Goal: Task Accomplishment & Management: Manage account settings

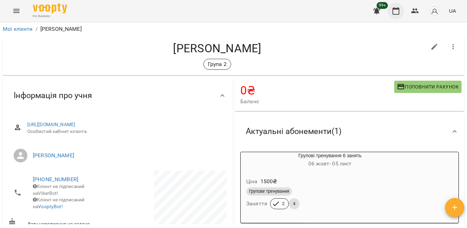
click at [395, 10] on icon "button" at bounding box center [396, 11] width 8 height 8
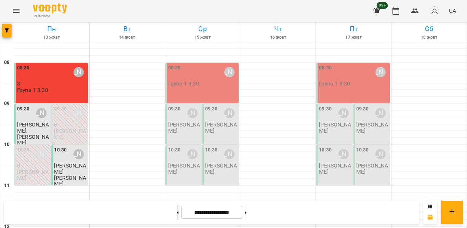
click at [177, 214] on button at bounding box center [178, 212] width 2 height 15
type input "**********"
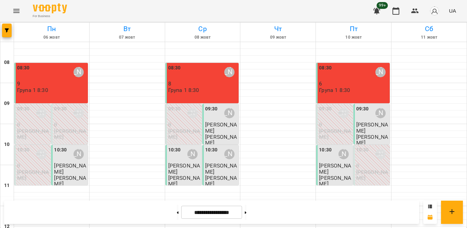
click at [196, 88] on p "Група 1 8:30" at bounding box center [183, 90] width 31 height 6
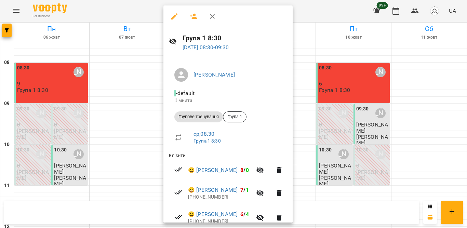
click at [264, 170] on icon "button" at bounding box center [260, 170] width 8 height 8
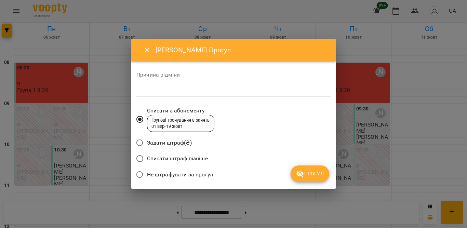
click at [178, 176] on span "Не штрафувати за прогул" at bounding box center [180, 175] width 66 height 8
click at [311, 173] on span "Прогул" at bounding box center [310, 174] width 28 height 8
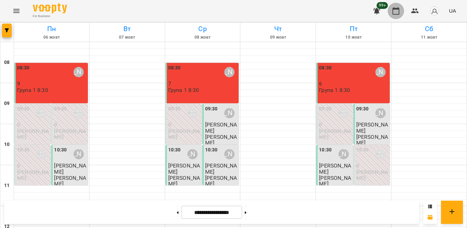
click at [399, 5] on button "button" at bounding box center [396, 11] width 16 height 16
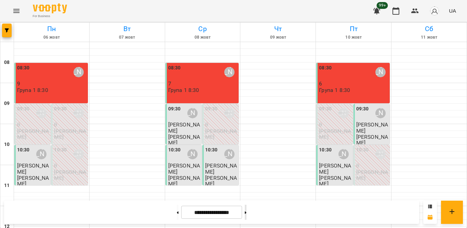
click at [247, 215] on button at bounding box center [246, 212] width 2 height 15
type input "**********"
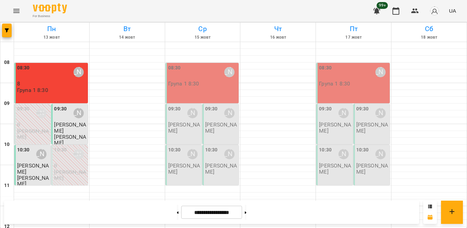
click at [195, 85] on p "Група 1 8:30" at bounding box center [183, 84] width 31 height 6
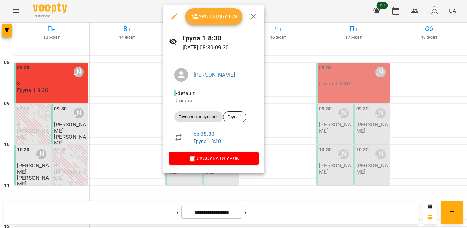
click at [212, 15] on span "Урок відбувся" at bounding box center [214, 16] width 47 height 8
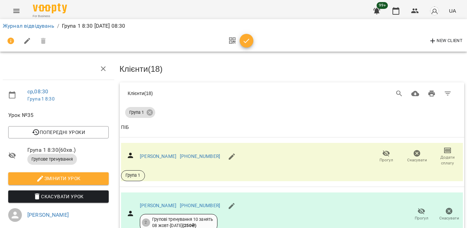
scroll to position [281, 0]
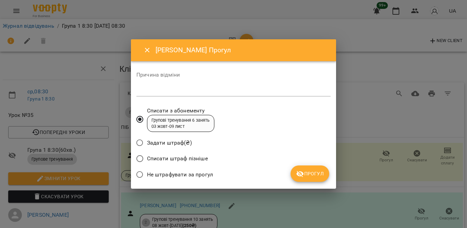
click at [205, 176] on span "Не штрафувати за прогул" at bounding box center [180, 175] width 66 height 8
click at [303, 168] on button "Прогул" at bounding box center [310, 174] width 39 height 16
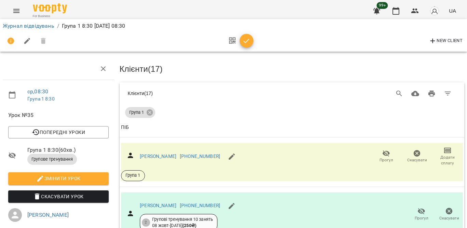
scroll to position [411, 0]
drag, startPoint x: 147, startPoint y: 114, endPoint x: 163, endPoint y: 115, distance: 15.8
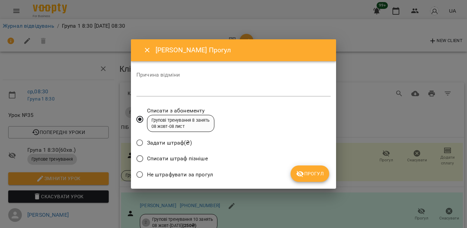
click at [179, 173] on span "Не штрафувати за прогул" at bounding box center [180, 175] width 66 height 8
click at [309, 173] on span "Прогул" at bounding box center [310, 174] width 28 height 8
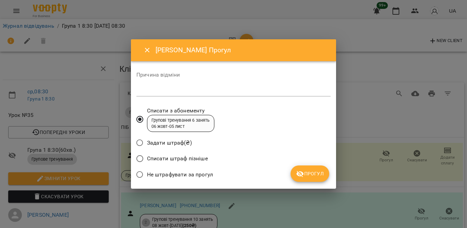
click at [174, 169] on label "Не штрафувати за прогул" at bounding box center [173, 175] width 80 height 14
click at [298, 170] on icon "submit" at bounding box center [300, 174] width 8 height 8
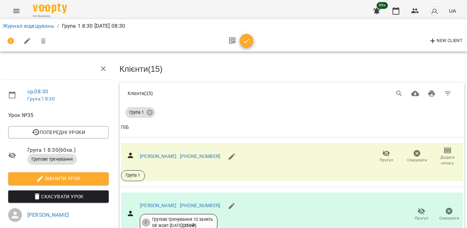
scroll to position [673, 0]
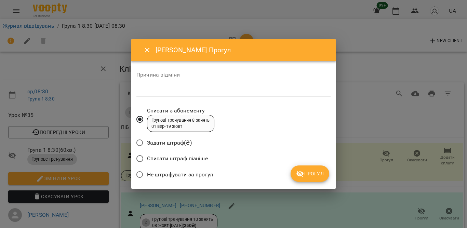
click at [187, 174] on span "Не штрафувати за прогул" at bounding box center [180, 175] width 66 height 8
click at [314, 167] on button "Прогул" at bounding box center [310, 174] width 39 height 16
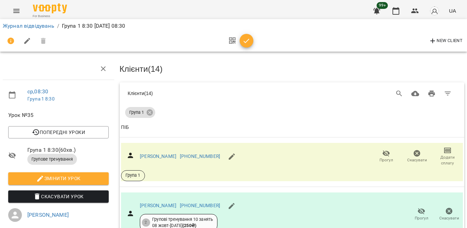
scroll to position [736, 0]
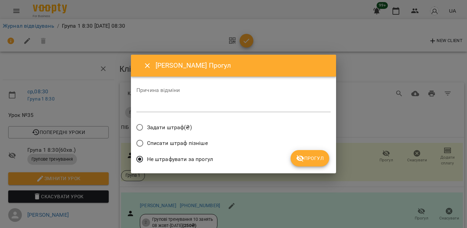
click at [314, 162] on span "Прогул" at bounding box center [310, 158] width 28 height 8
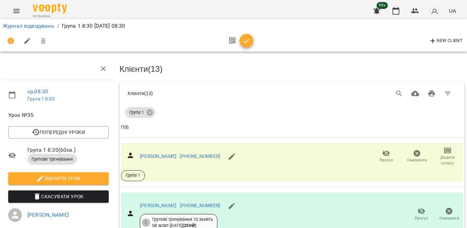
scroll to position [924, 0]
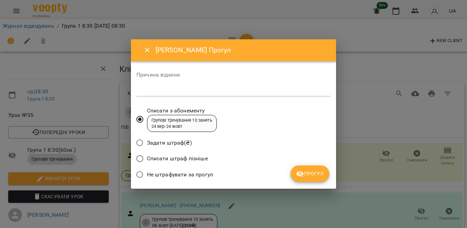
click at [192, 171] on label "Не штрафувати за прогул" at bounding box center [173, 175] width 80 height 14
click at [308, 174] on span "Прогул" at bounding box center [310, 174] width 28 height 8
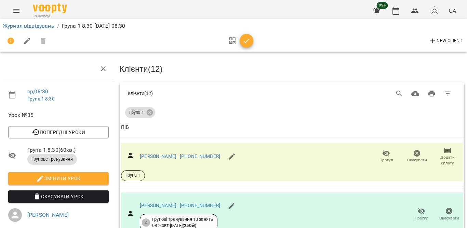
scroll to position [1002, 0]
click at [243, 40] on icon "button" at bounding box center [247, 41] width 8 height 8
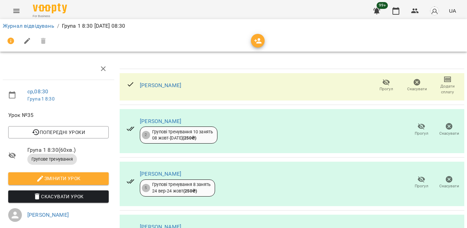
scroll to position [670, 0]
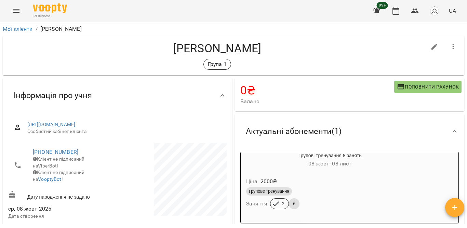
click at [399, 166] on h6 "08 жовт - 08 лист" at bounding box center [330, 164] width 179 height 10
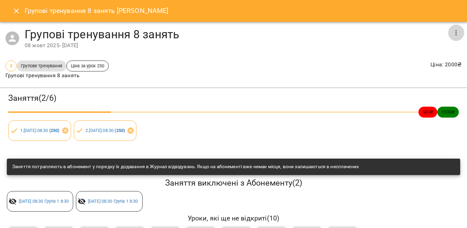
click at [452, 35] on icon "button" at bounding box center [456, 33] width 8 height 8
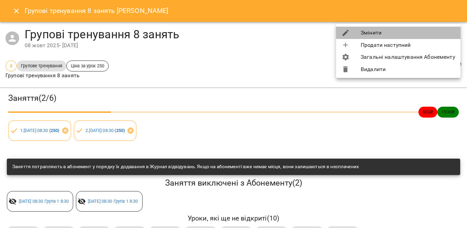
click at [381, 35] on li "Змінити" at bounding box center [398, 33] width 125 height 12
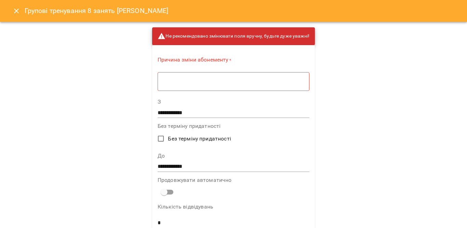
click at [279, 81] on textarea at bounding box center [234, 81] width 142 height 7
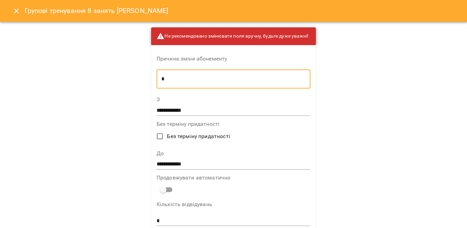
type textarea "*"
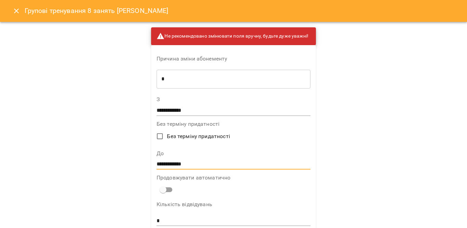
click at [217, 159] on input "**********" at bounding box center [234, 164] width 154 height 11
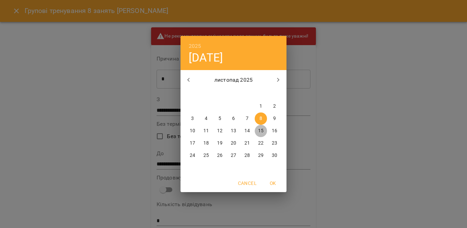
click at [262, 129] on p "15" at bounding box center [260, 131] width 5 height 7
type input "**********"
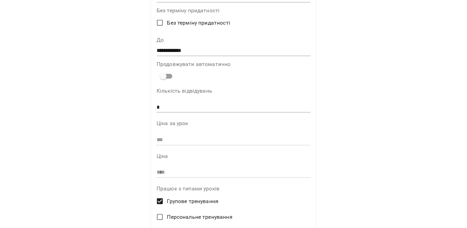
scroll to position [207, 0]
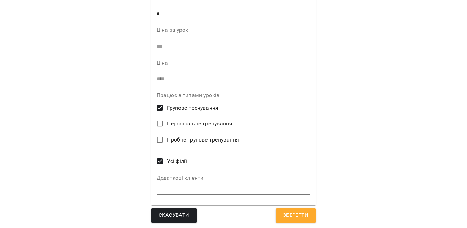
click at [293, 212] on span "Зберегти" at bounding box center [295, 215] width 25 height 9
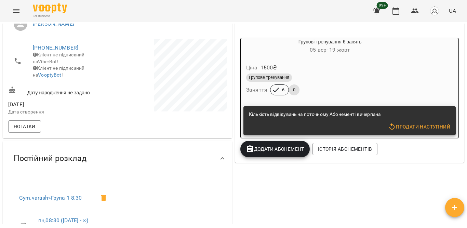
scroll to position [135, 0]
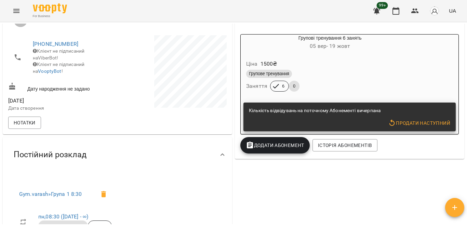
click at [281, 148] on span "Додати Абонемент" at bounding box center [275, 145] width 59 height 8
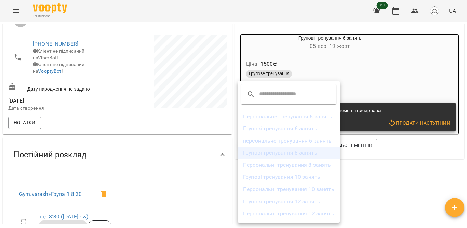
click at [287, 156] on li "Групові тренування 8 занять" at bounding box center [289, 153] width 102 height 12
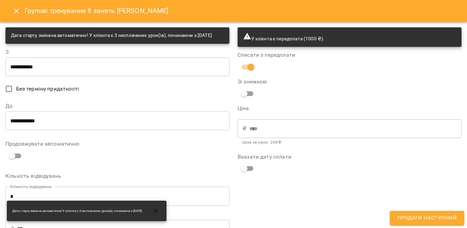
click at [93, 73] on input "**********" at bounding box center [117, 66] width 224 height 19
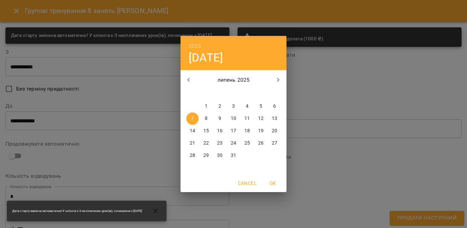
click at [282, 77] on icon "button" at bounding box center [278, 80] width 8 height 8
click at [281, 77] on icon "button" at bounding box center [278, 80] width 8 height 8
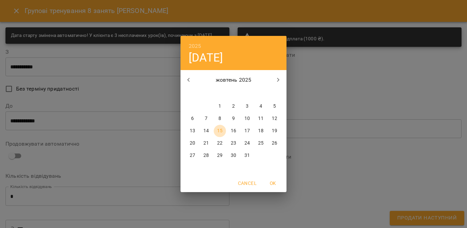
click at [219, 130] on p "15" at bounding box center [219, 131] width 5 height 7
type input "**********"
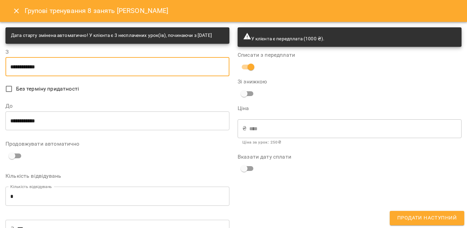
click at [89, 129] on input "**********" at bounding box center [117, 120] width 224 height 19
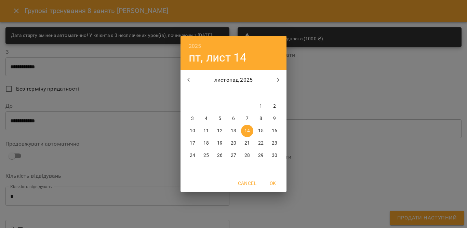
click at [259, 131] on p "15" at bounding box center [260, 131] width 5 height 7
type input "**********"
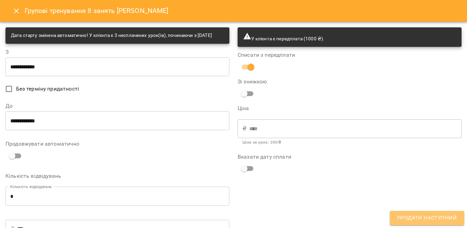
click at [410, 221] on span "Продати наступний" at bounding box center [428, 218] width 60 height 9
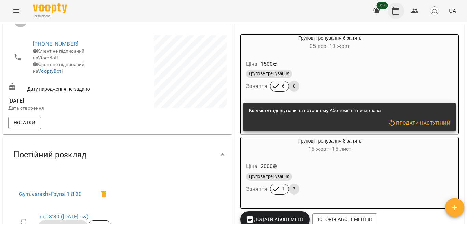
click at [403, 9] on button "button" at bounding box center [396, 11] width 16 height 16
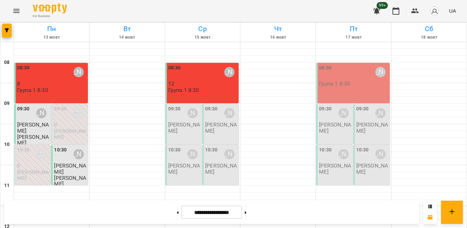
click at [181, 126] on p "[PERSON_NAME]" at bounding box center [184, 128] width 32 height 12
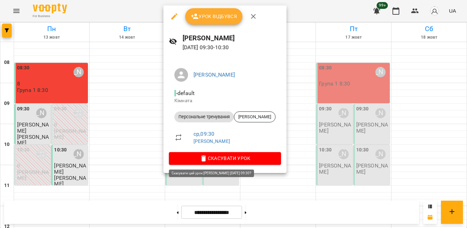
click at [202, 160] on icon "button" at bounding box center [204, 159] width 5 height 6
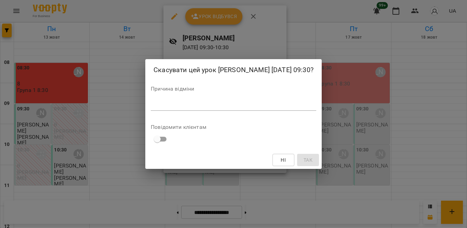
click at [228, 108] on textarea at bounding box center [234, 105] width 166 height 7
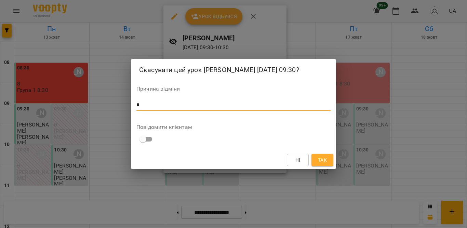
type textarea "*"
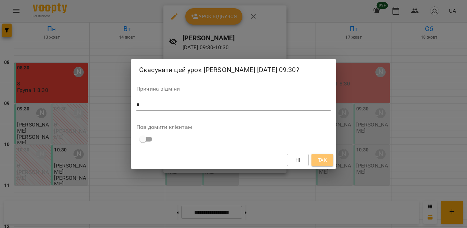
click at [319, 161] on span "Так" at bounding box center [322, 160] width 9 height 8
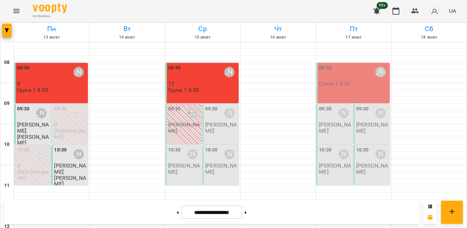
click at [218, 122] on p "[PERSON_NAME]" at bounding box center [221, 128] width 32 height 12
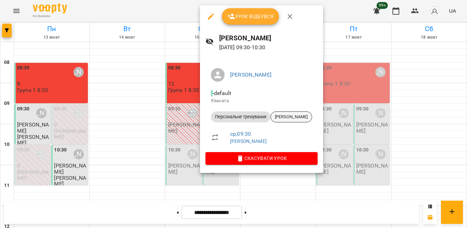
click at [277, 122] on div "Крутенко Інна" at bounding box center [292, 117] width 42 height 11
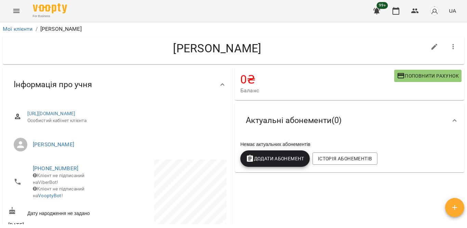
click at [292, 158] on span "Додати Абонемент" at bounding box center [275, 159] width 59 height 8
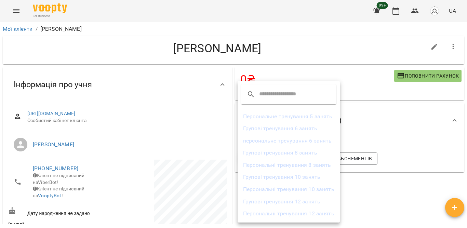
click at [282, 189] on li "Персональні тренування 10 занять" at bounding box center [289, 189] width 102 height 12
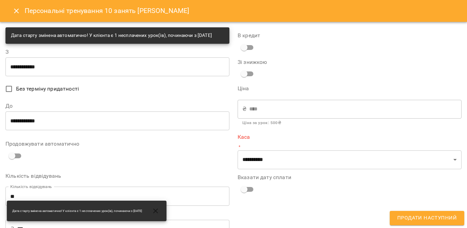
click at [64, 75] on input "**********" at bounding box center [117, 66] width 224 height 19
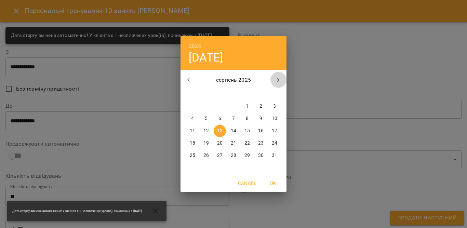
click at [279, 79] on icon "button" at bounding box center [278, 80] width 2 height 4
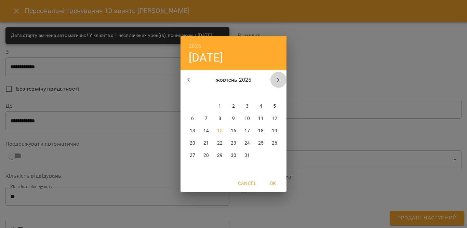
click at [279, 79] on icon "button" at bounding box center [278, 80] width 2 height 4
click at [190, 74] on button "button" at bounding box center [189, 80] width 16 height 16
click at [219, 128] on p "15" at bounding box center [219, 131] width 5 height 7
type input "**********"
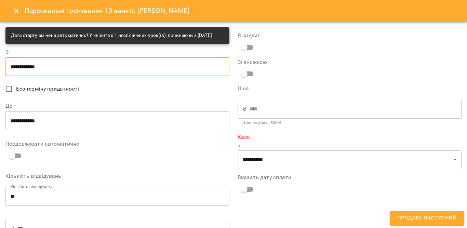
click at [109, 127] on input "**********" at bounding box center [117, 120] width 224 height 19
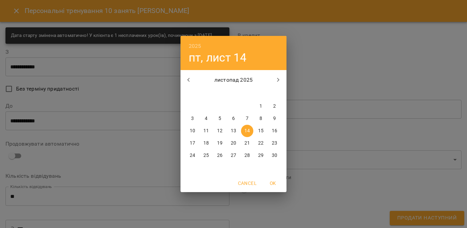
click at [267, 128] on span "15" at bounding box center [261, 131] width 12 height 7
type input "**********"
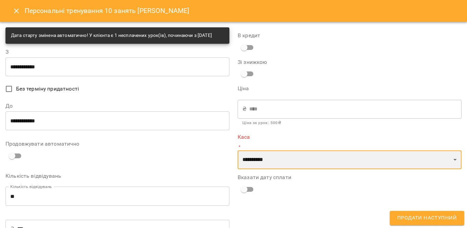
click at [258, 164] on select "**********" at bounding box center [350, 160] width 224 height 19
select select "****"
click at [238, 151] on select "**********" at bounding box center [350, 160] width 224 height 19
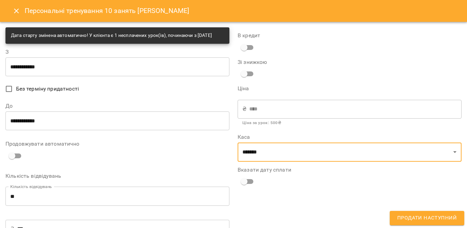
click at [443, 222] on span "Продати наступний" at bounding box center [428, 218] width 60 height 9
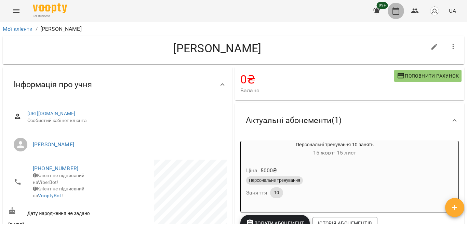
click at [395, 10] on icon "button" at bounding box center [396, 11] width 8 height 8
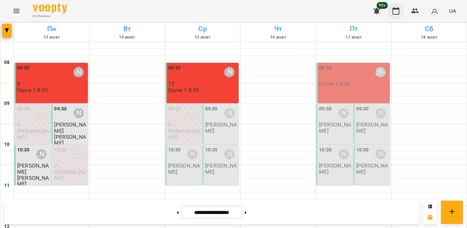
click at [397, 12] on icon "button" at bounding box center [396, 11] width 8 height 8
